Goal: Transaction & Acquisition: Purchase product/service

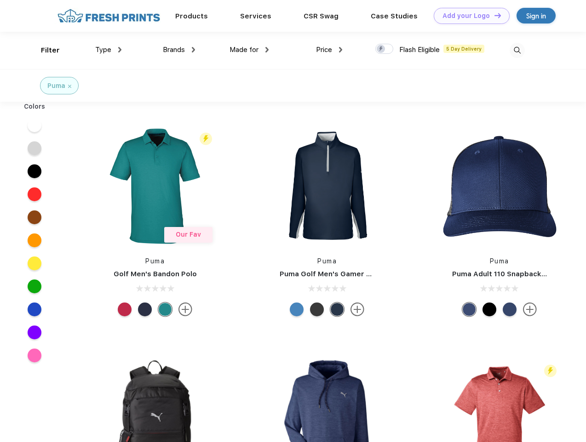
click at [468, 16] on link "Add your Logo Design Tool" at bounding box center [472, 16] width 76 height 16
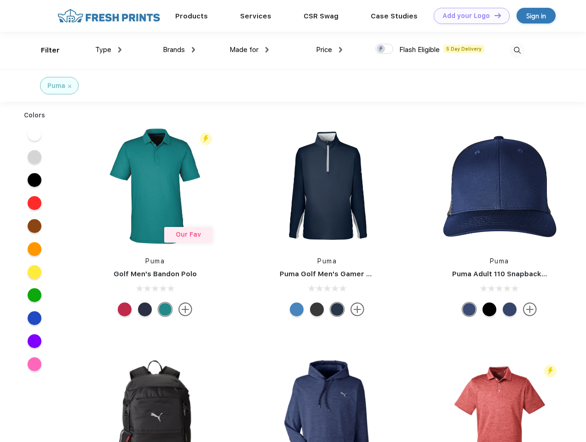
click at [0, 0] on div "Design Tool" at bounding box center [0, 0] width 0 height 0
click at [494, 15] on link "Add your Logo Design Tool" at bounding box center [472, 16] width 76 height 16
click at [44, 50] on div "Filter" at bounding box center [50, 50] width 19 height 11
click at [109, 50] on span "Type" at bounding box center [103, 50] width 16 height 8
click at [179, 50] on span "Brands" at bounding box center [174, 50] width 22 height 8
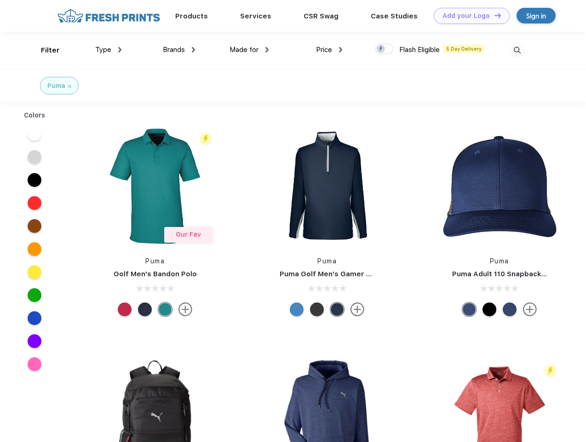
click at [249, 50] on span "Made for" at bounding box center [244, 50] width 29 height 8
click at [329, 50] on span "Price" at bounding box center [324, 50] width 16 height 8
click at [385, 49] on div at bounding box center [384, 49] width 18 height 10
click at [381, 49] on input "checkbox" at bounding box center [378, 46] width 6 height 6
click at [517, 50] on img at bounding box center [517, 50] width 15 height 15
